Goal: Navigation & Orientation: Find specific page/section

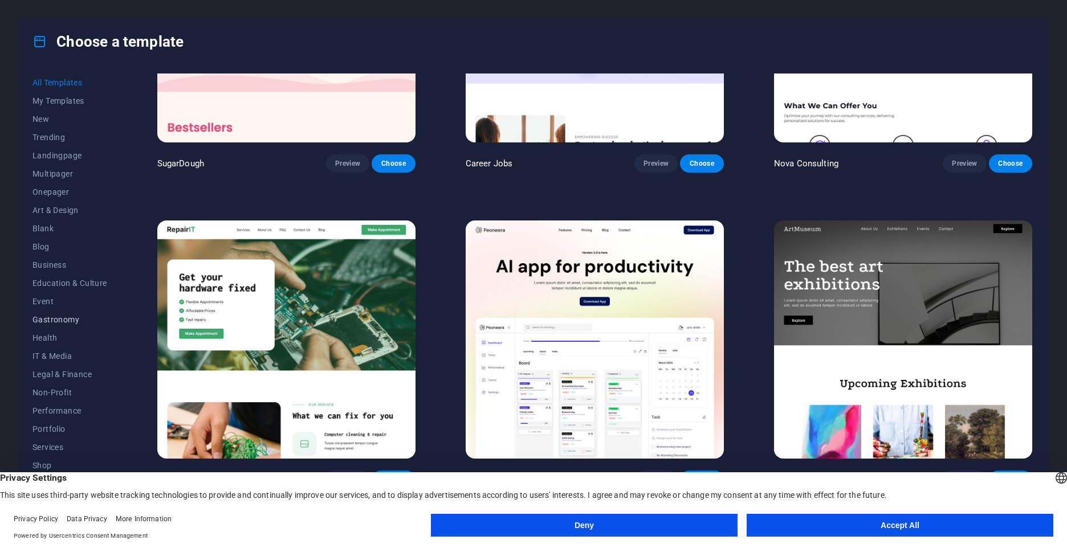
click at [64, 316] on span "Gastronomy" at bounding box center [69, 319] width 75 height 9
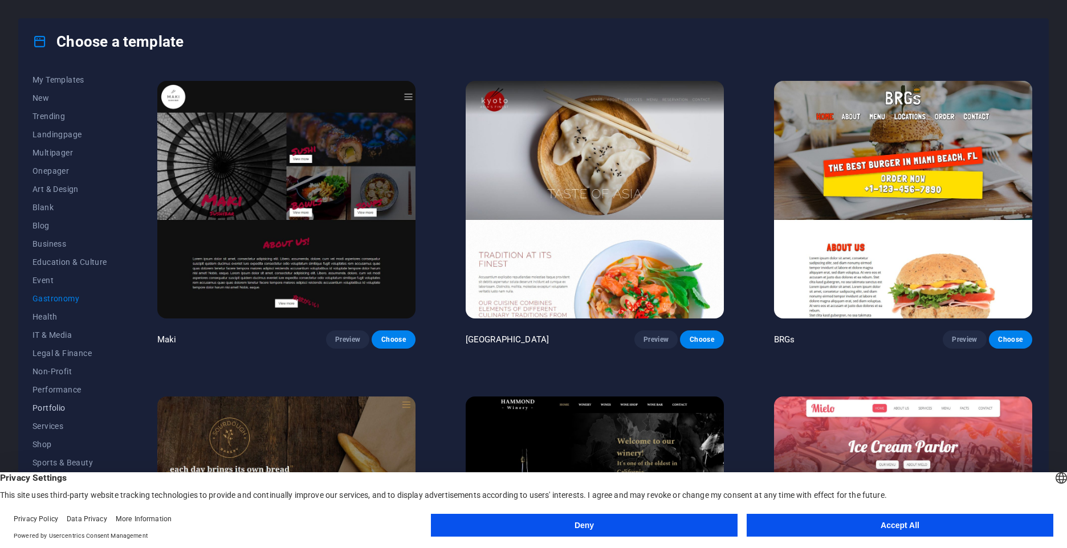
scroll to position [32, 0]
click at [919, 527] on button "Accept All" at bounding box center [900, 525] width 307 height 23
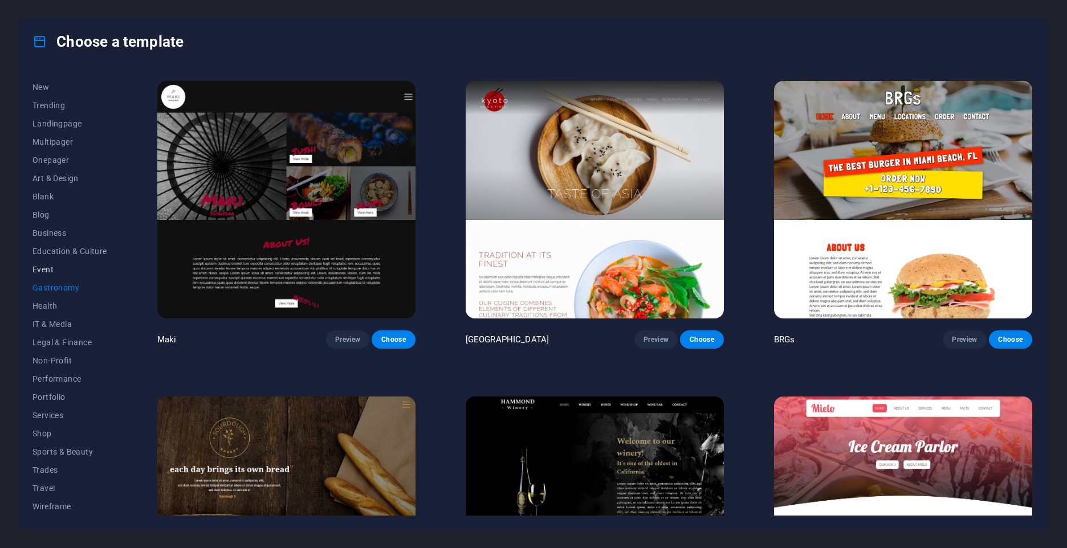
click at [39, 271] on span "Event" at bounding box center [69, 269] width 75 height 9
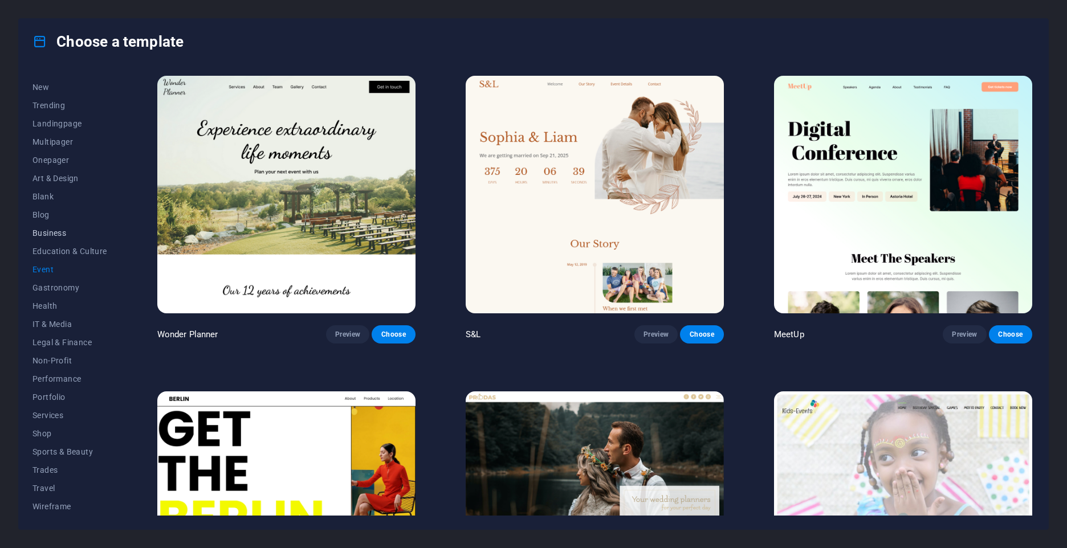
scroll to position [0, 0]
click at [64, 204] on button "Art & Design" at bounding box center [69, 210] width 75 height 18
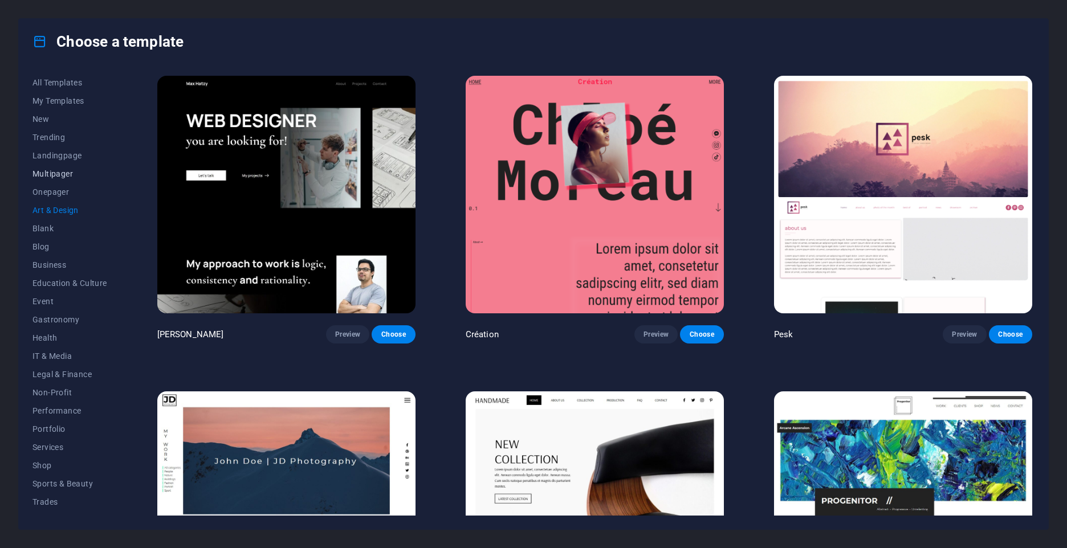
click at [56, 179] on button "Multipager" at bounding box center [69, 174] width 75 height 18
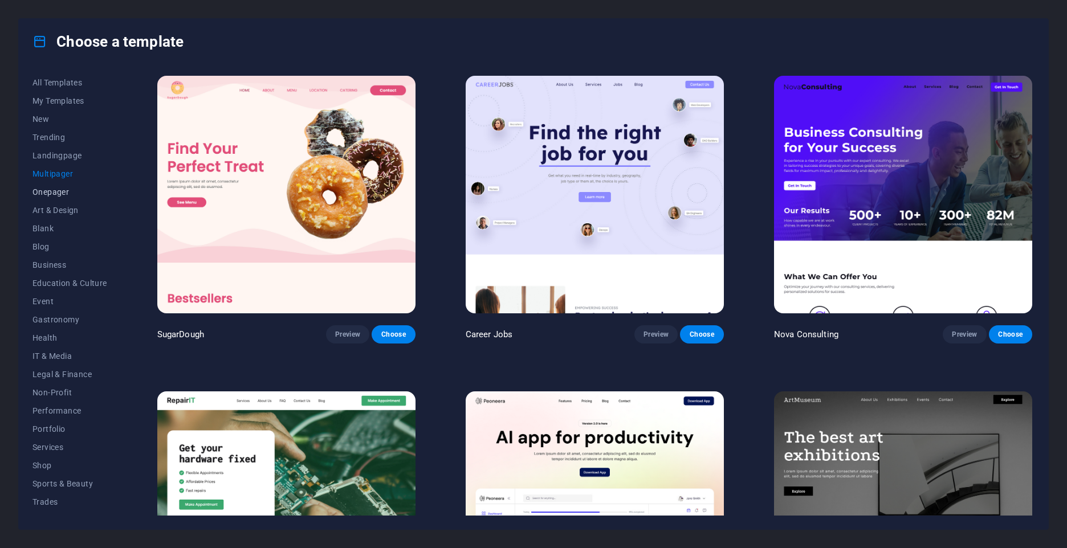
click at [61, 192] on span "Onepager" at bounding box center [69, 192] width 75 height 9
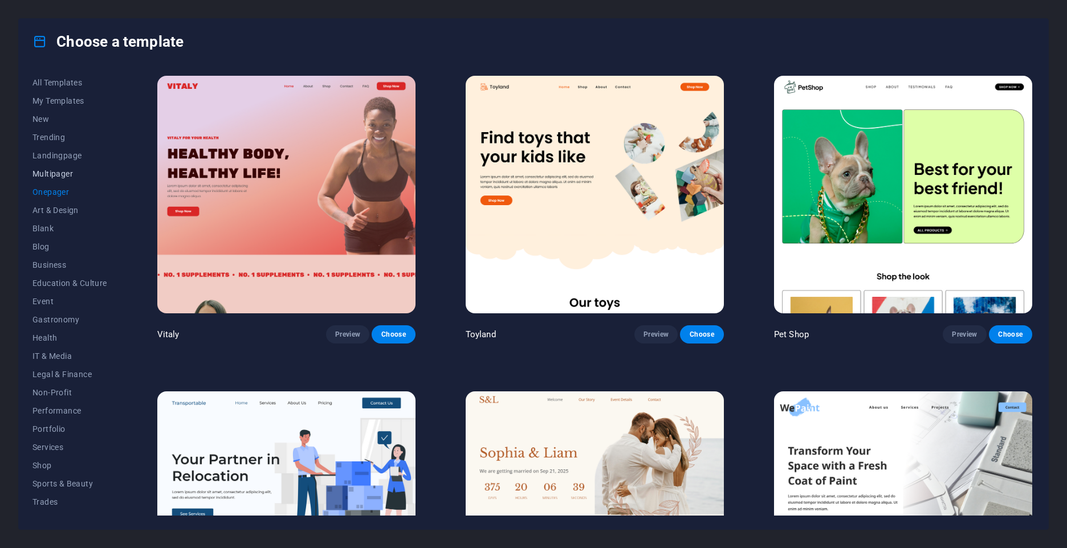
click at [44, 169] on span "Multipager" at bounding box center [69, 173] width 75 height 9
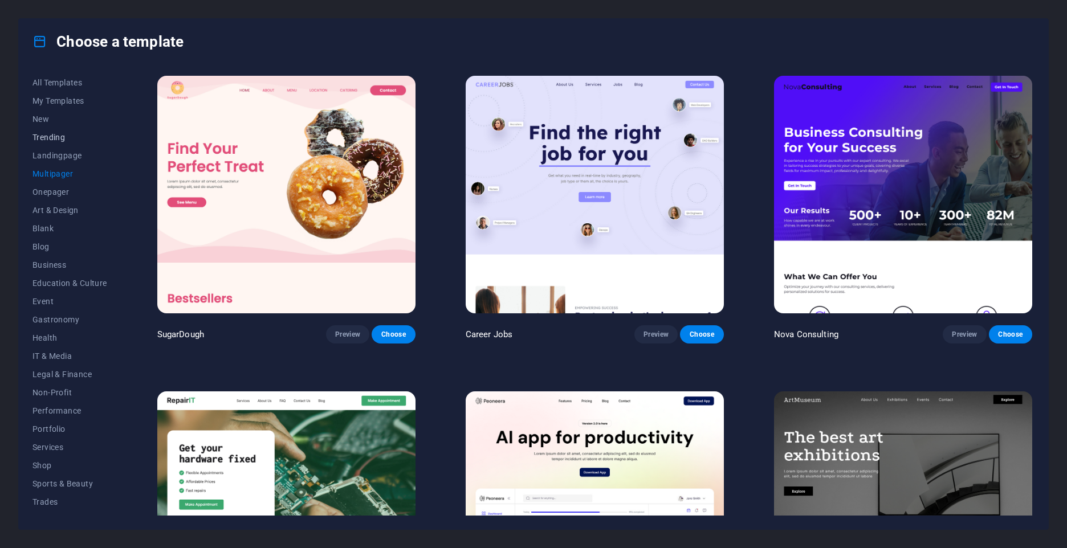
click at [46, 134] on span "Trending" at bounding box center [69, 137] width 75 height 9
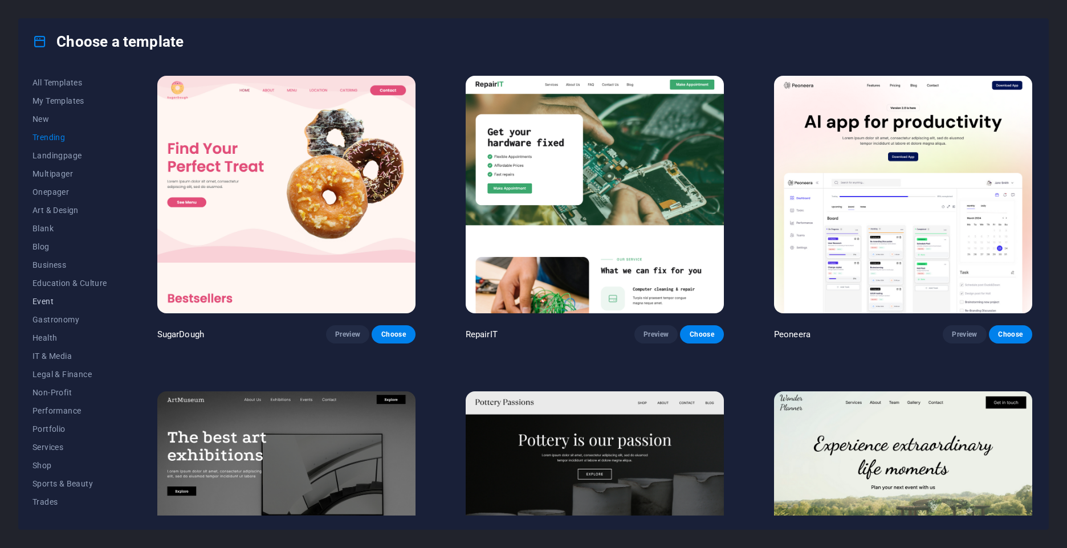
scroll to position [32, 0]
click at [42, 490] on span "Travel" at bounding box center [69, 488] width 75 height 9
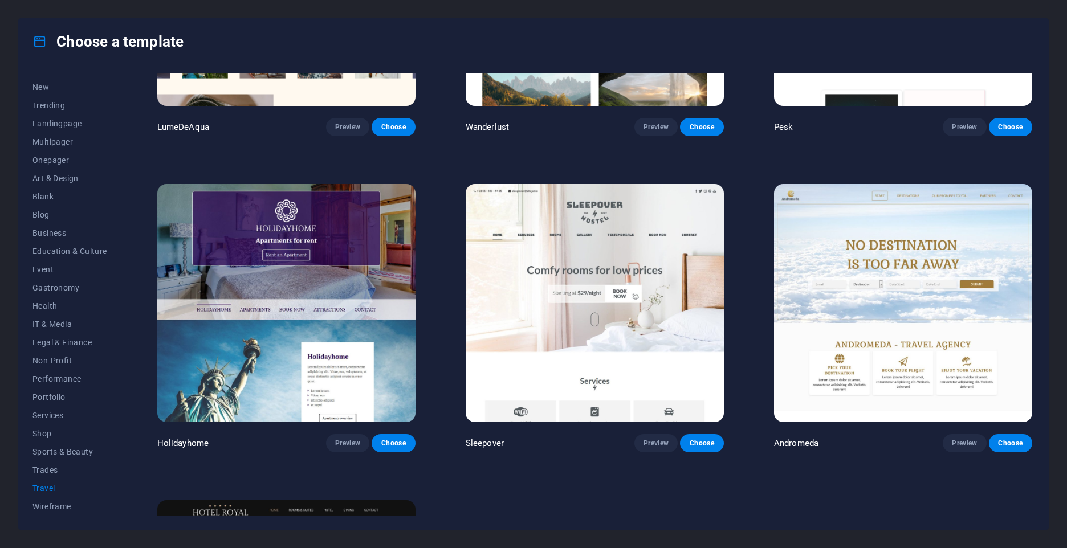
scroll to position [228, 0]
